Goal: Task Accomplishment & Management: Manage account settings

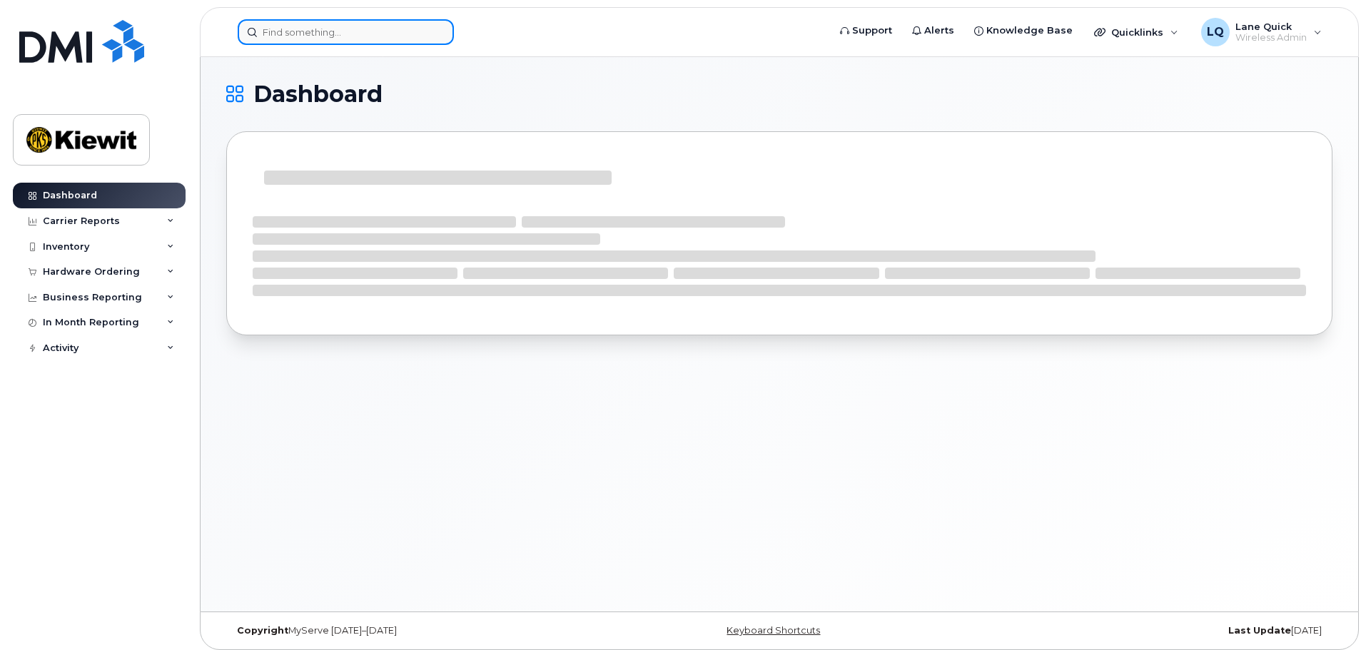
click at [335, 30] on input at bounding box center [346, 32] width 216 height 26
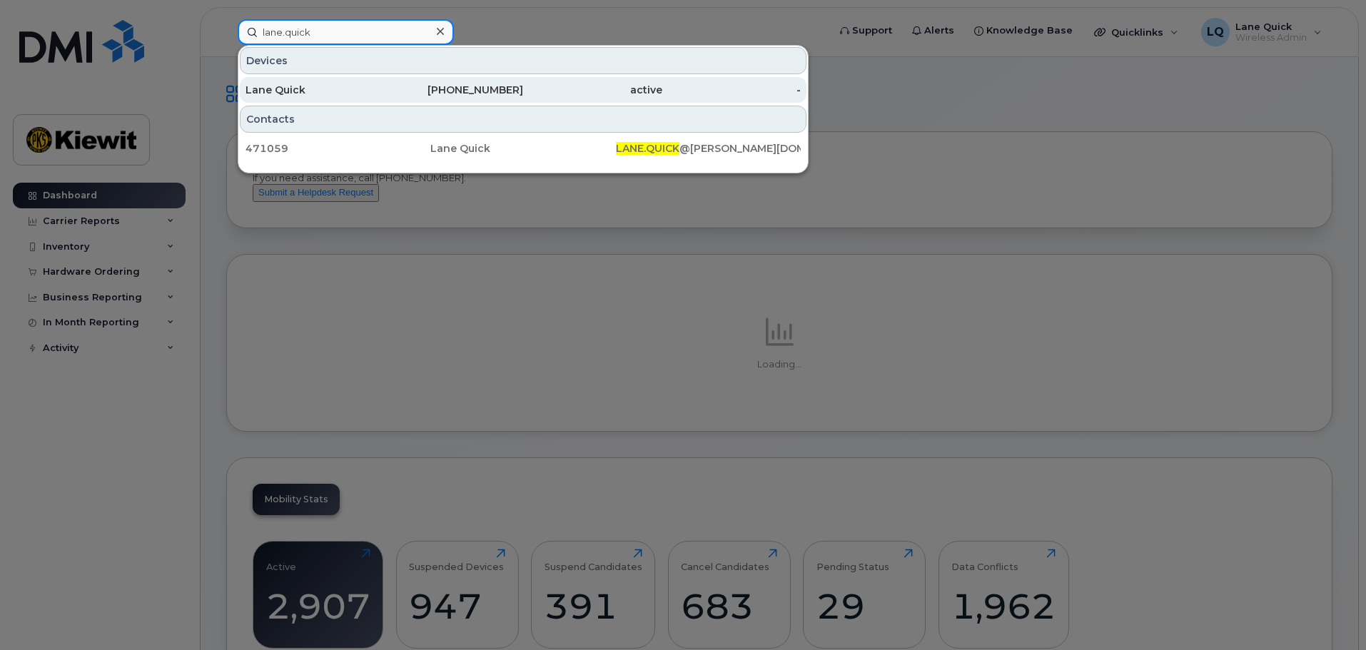
type input "lane.quick"
click at [303, 85] on div "Lane Quick" at bounding box center [315, 90] width 139 height 14
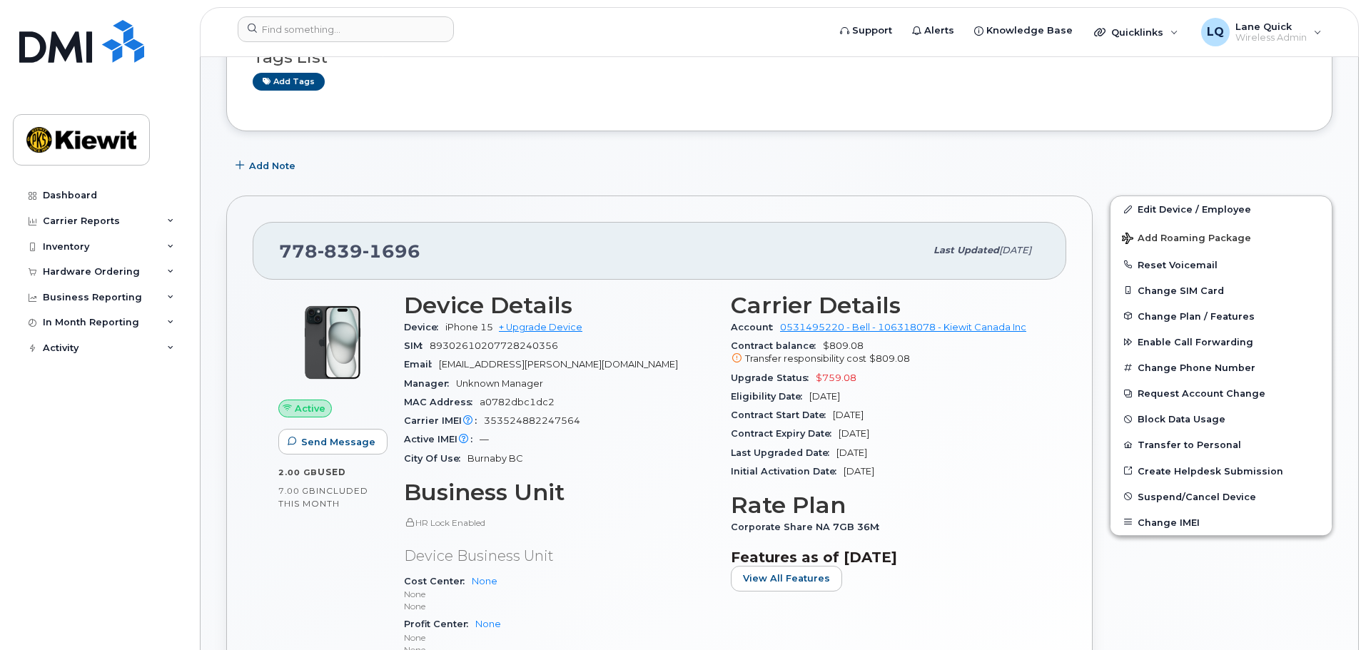
scroll to position [143, 0]
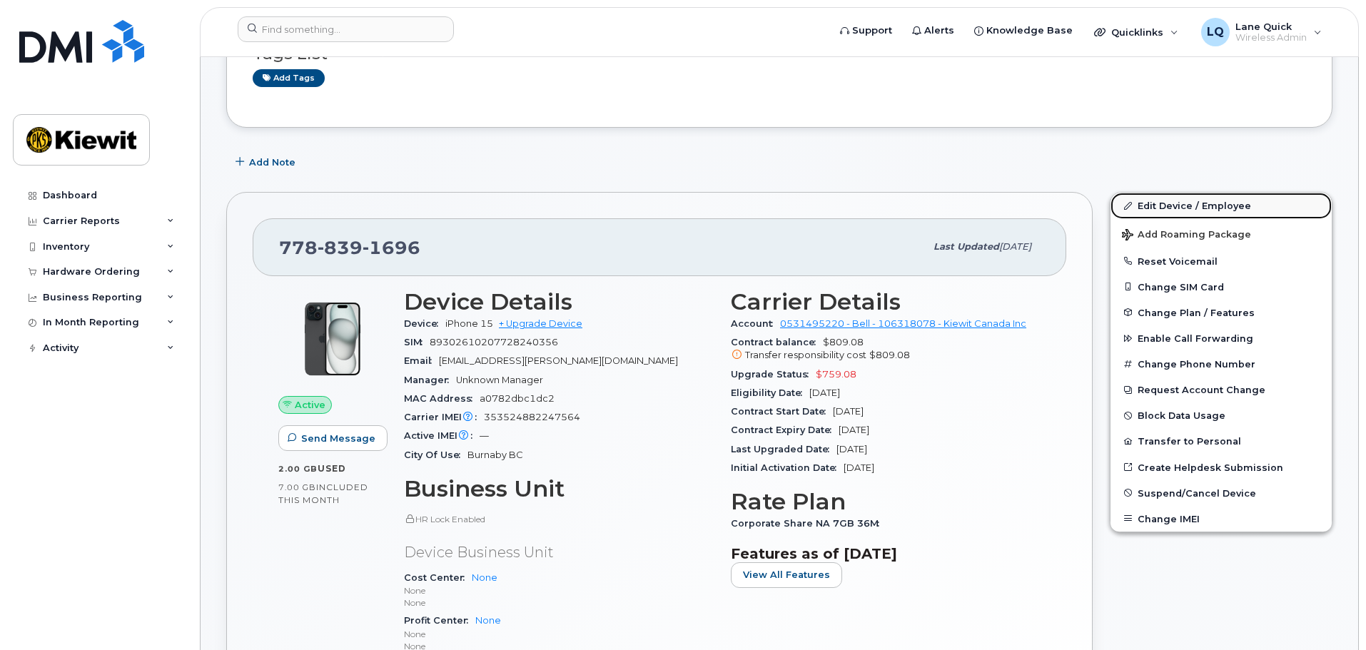
click at [1168, 204] on link "Edit Device / Employee" at bounding box center [1220, 206] width 221 height 26
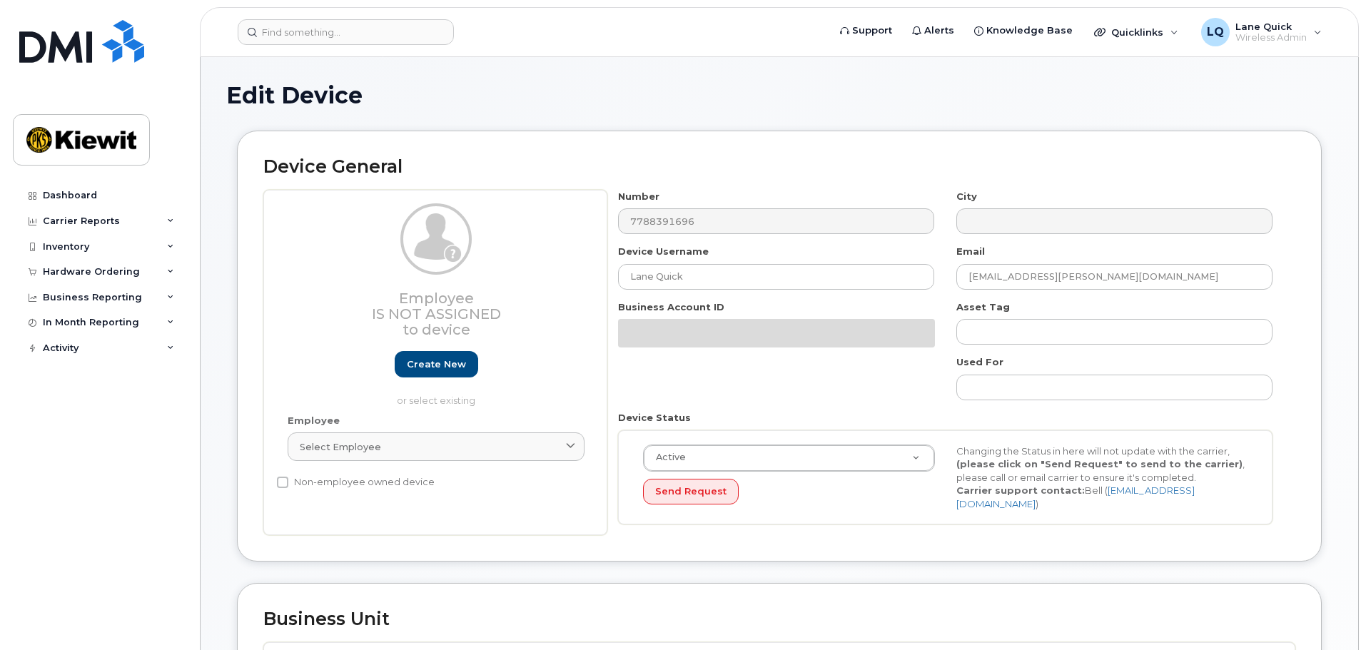
select select "14059"
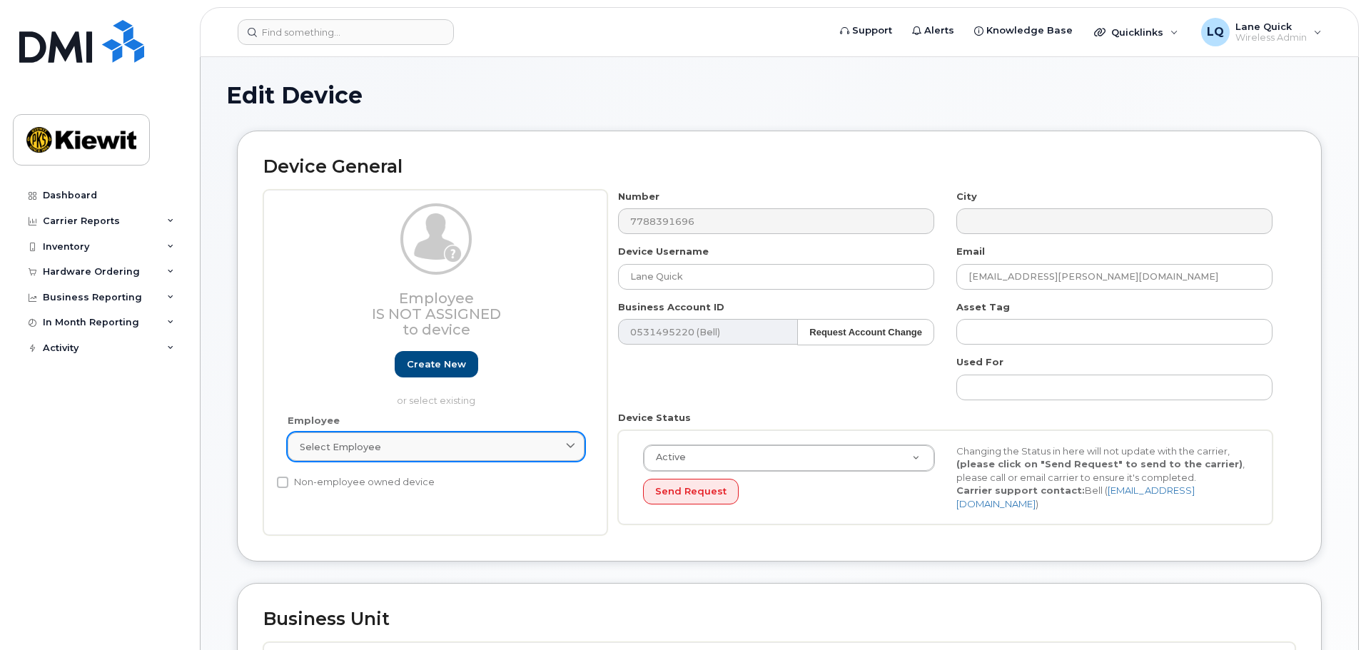
click at [378, 455] on link "Select employee" at bounding box center [436, 446] width 297 height 29
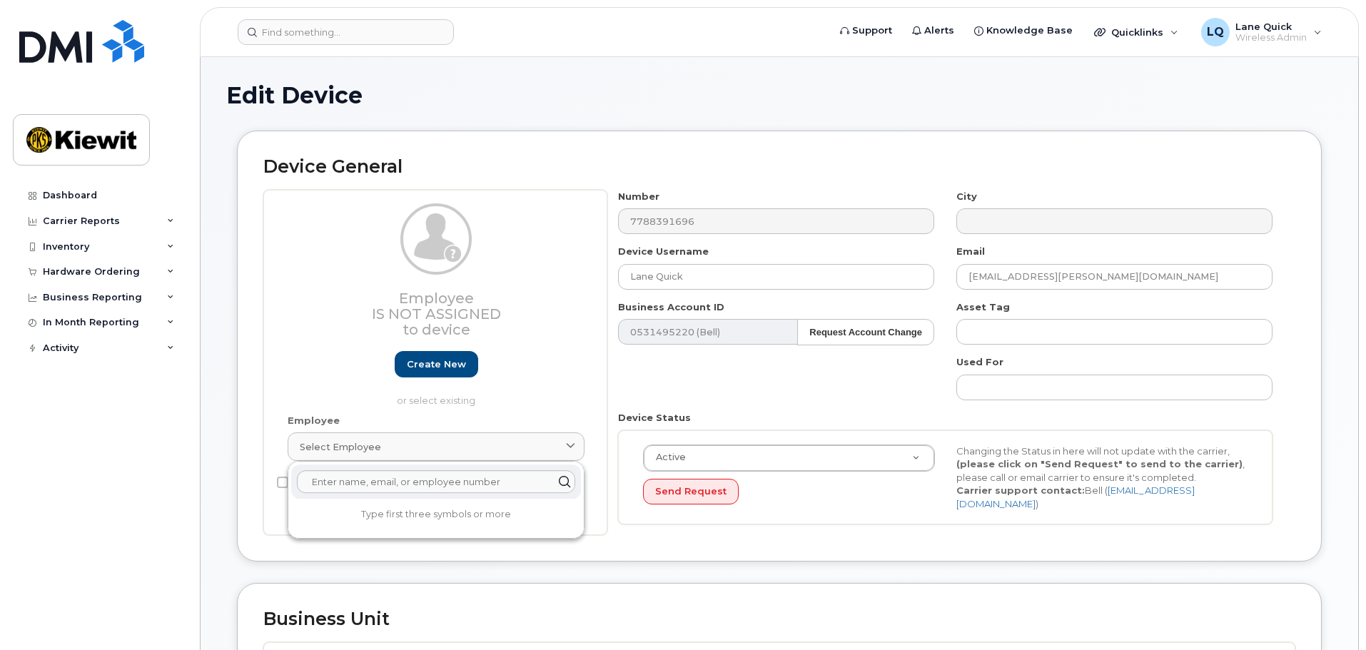
click at [812, 378] on div "Number 7788391696 City Device Username Lane Quick Email [EMAIL_ADDRESS][PERSON_…" at bounding box center [945, 363] width 677 height 346
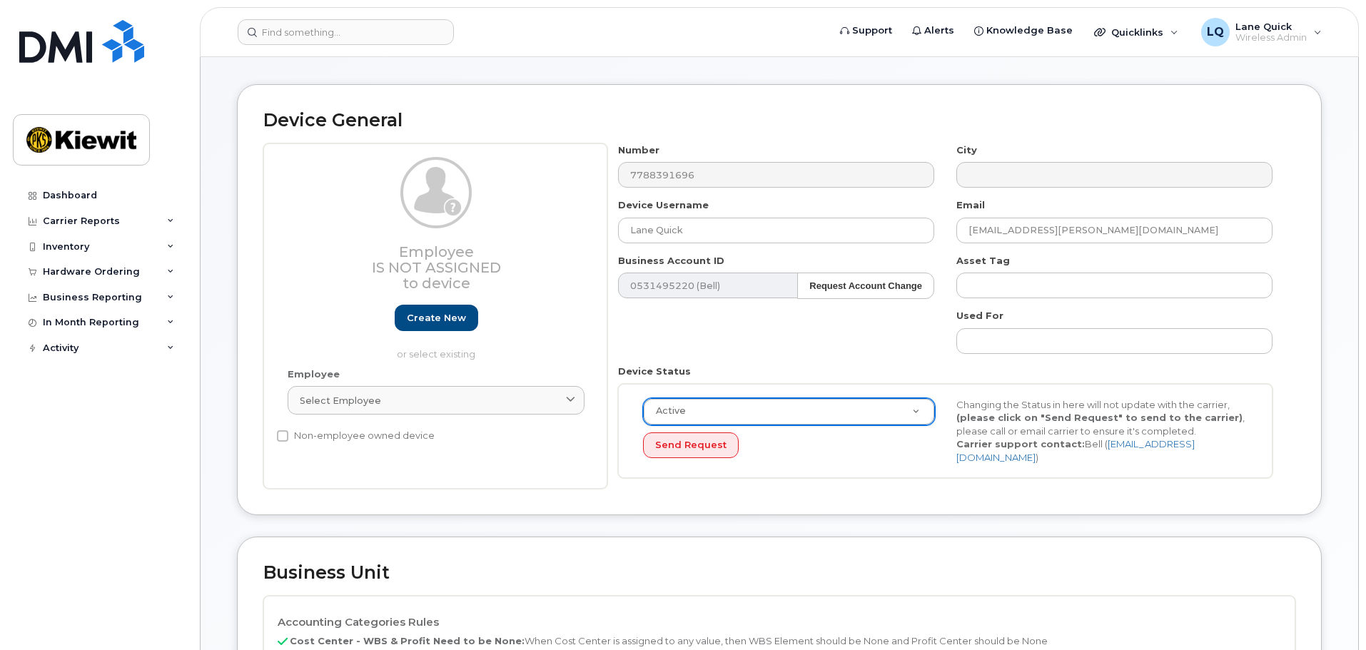
scroll to position [71, 0]
